Goal: Communication & Community: Answer question/provide support

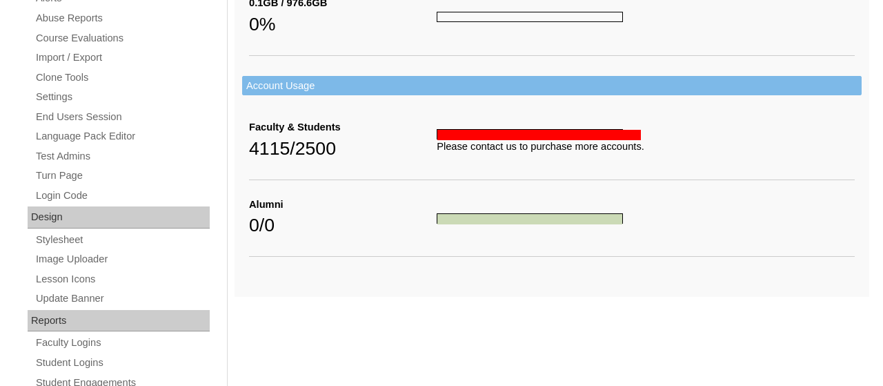
scroll to position [736, 0]
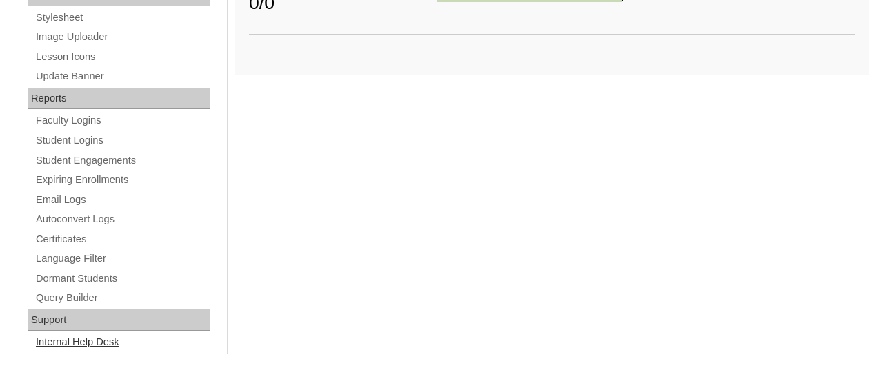
click at [83, 344] on link "Internal Help Desk" at bounding box center [121, 341] width 175 height 17
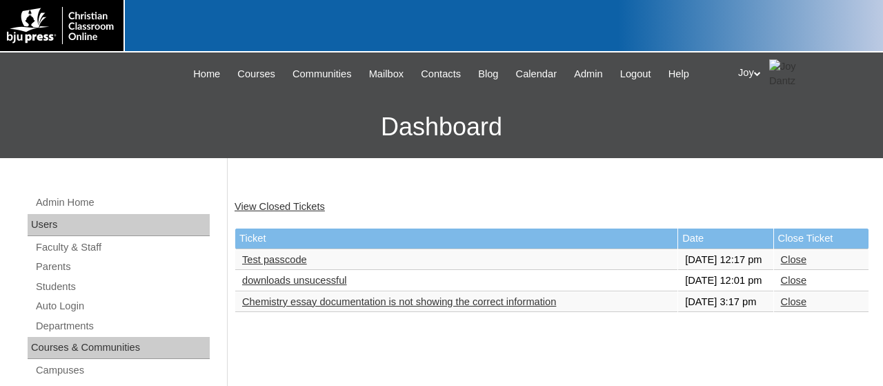
click at [284, 270] on td "Test passcode" at bounding box center [456, 260] width 442 height 21
drag, startPoint x: 284, startPoint y: 257, endPoint x: 290, endPoint y: 270, distance: 14.2
click at [290, 270] on td "Test passcode" at bounding box center [456, 260] width 442 height 21
click at [290, 265] on link "Test passcode" at bounding box center [274, 259] width 65 height 11
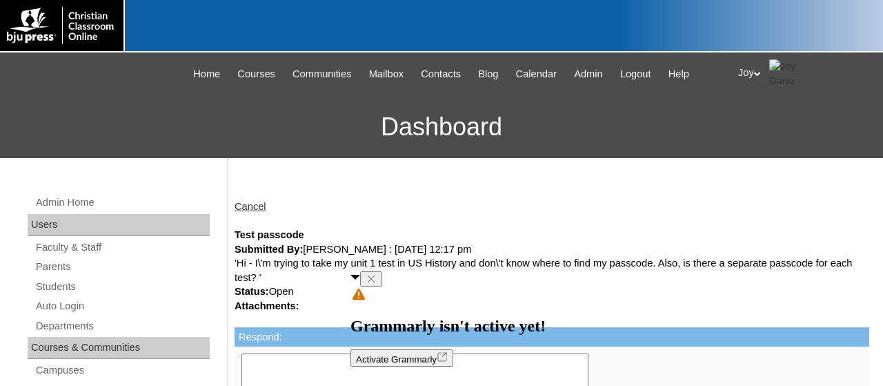
click at [368, 360] on div "Grammarly isn't active yet! Activate Grammarly" at bounding box center [448, 318] width 195 height 95
click at [382, 286] on button at bounding box center [371, 278] width 22 height 15
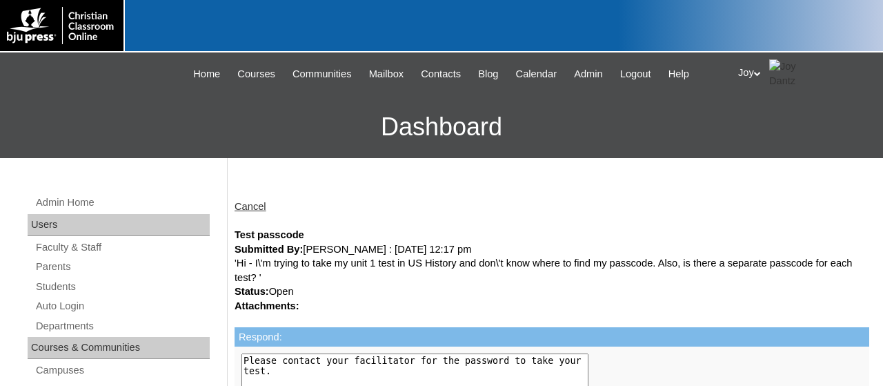
drag, startPoint x: 878, startPoint y: 104, endPoint x: 882, endPoint y: 203, distance: 98.8
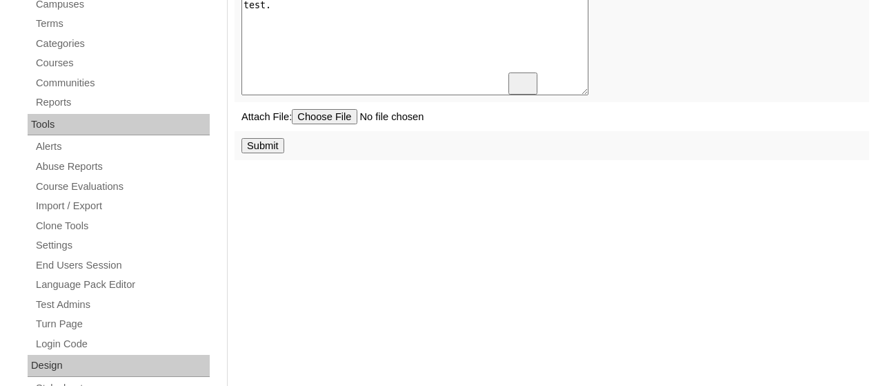
scroll to position [362, 0]
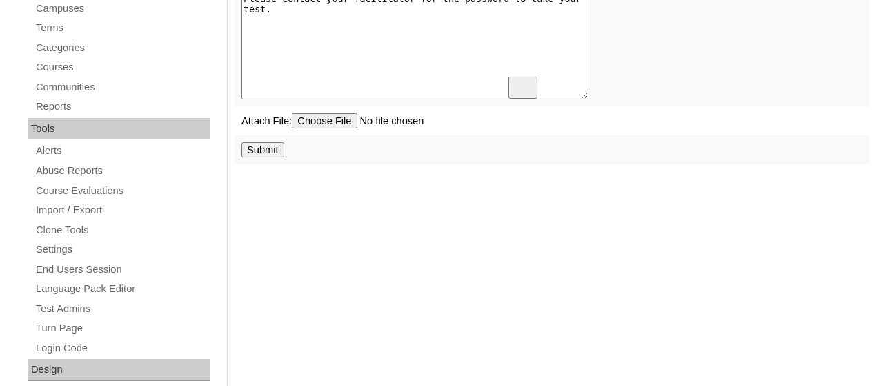
type textarea "Please contact your facilitator for the password to take your test."
click at [260, 152] on input "Submit" at bounding box center [262, 149] width 43 height 15
